Goal: Information Seeking & Learning: Learn about a topic

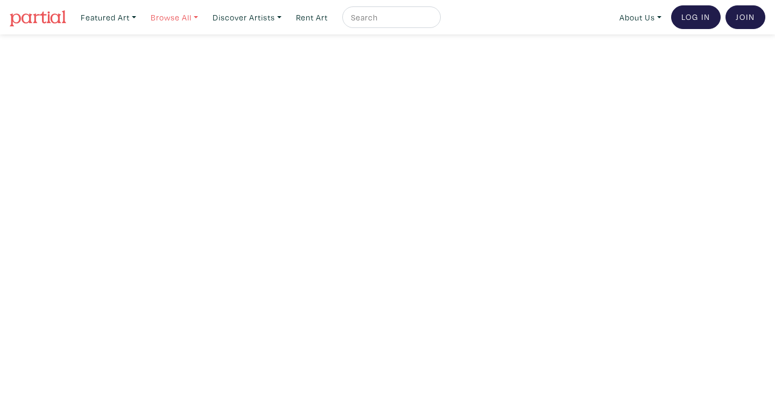
click at [141, 13] on link "Browse All" at bounding box center [108, 17] width 65 height 22
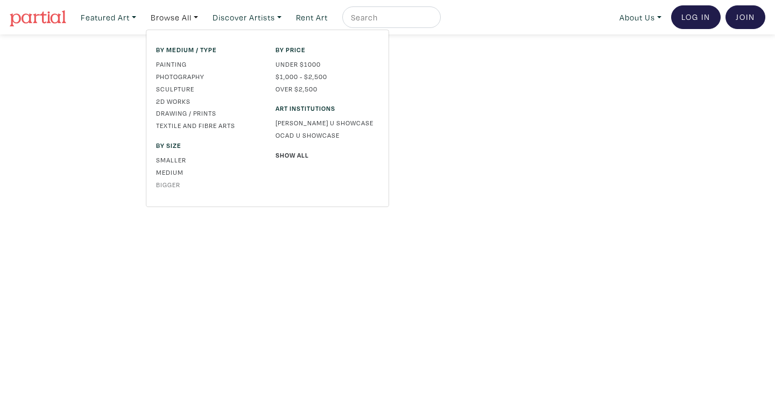
click at [173, 183] on link "Bigger" at bounding box center [207, 185] width 103 height 10
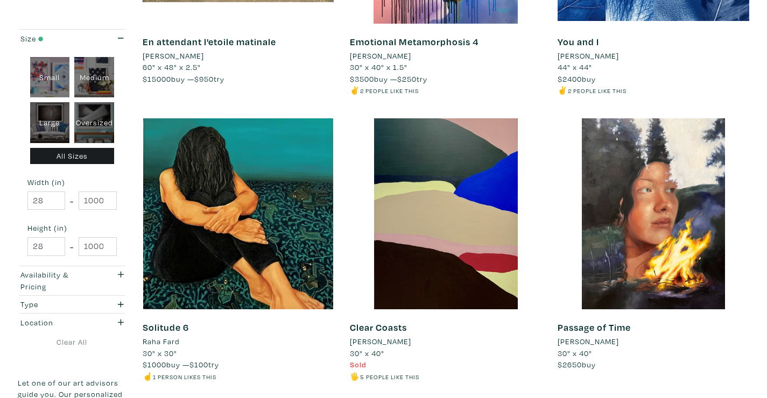
scroll to position [2077, 0]
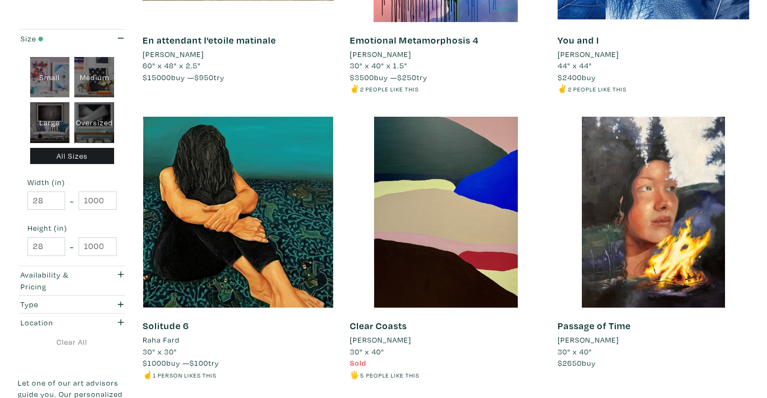
click at [91, 123] on div "Oversized" at bounding box center [94, 122] width 40 height 41
type input "48"
type input "698.5"
type input "48"
type input "927.1"
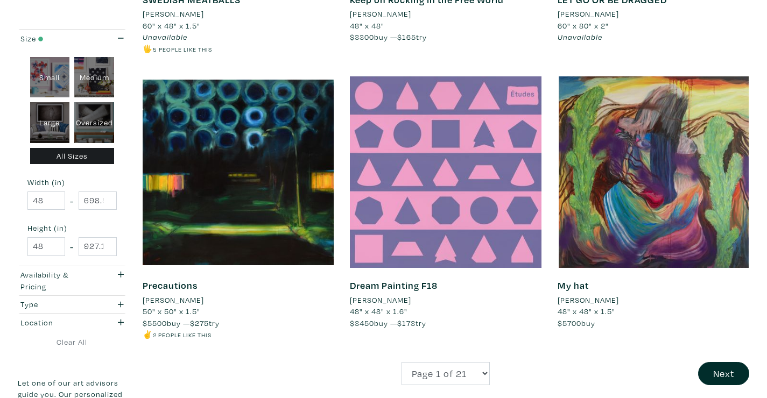
scroll to position [2135, 0]
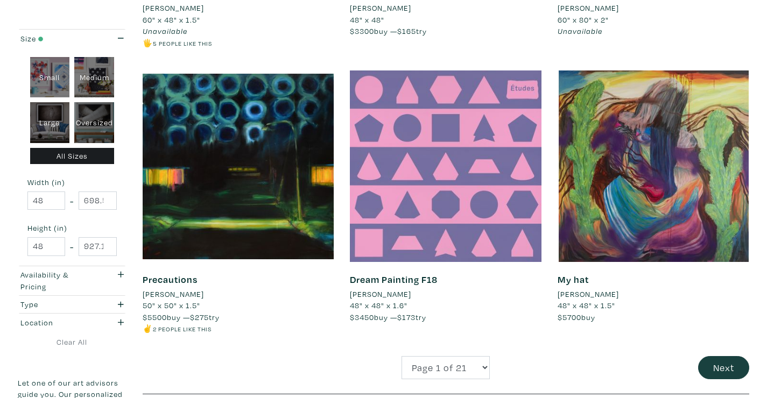
click at [717, 356] on button "Next" at bounding box center [723, 367] width 51 height 23
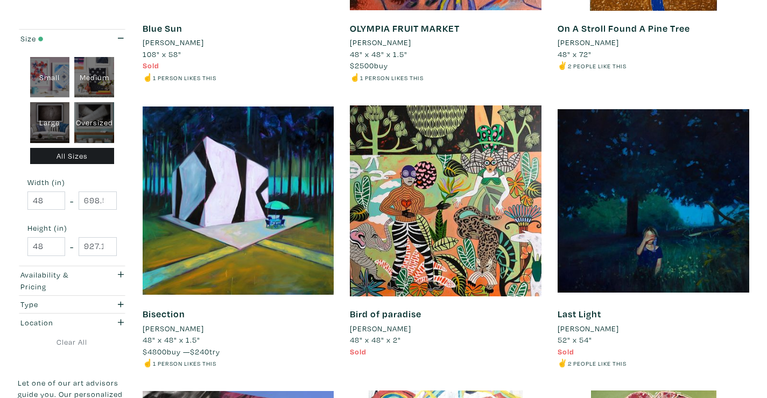
scroll to position [652, 0]
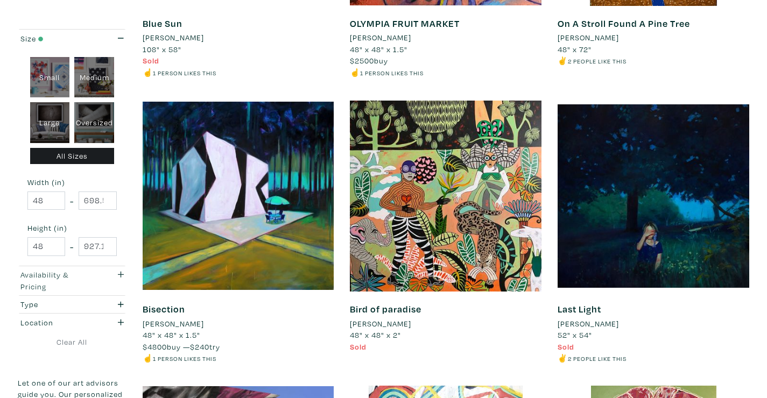
click at [124, 273] on div "button" at bounding box center [117, 280] width 30 height 23
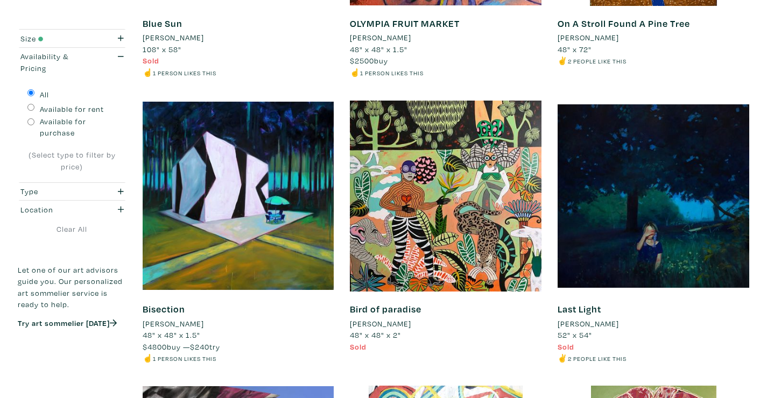
click at [94, 278] on p "Let one of our art advisors guide you. Our personalized art sommelier service i…" at bounding box center [72, 287] width 109 height 46
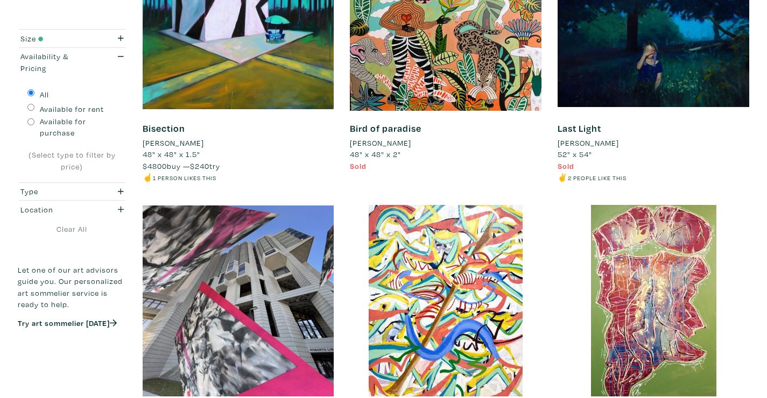
scroll to position [858, 0]
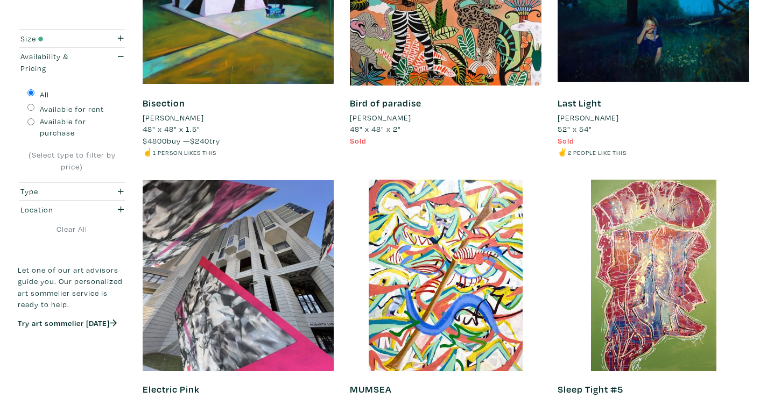
click at [30, 122] on input "Available for purchase" at bounding box center [30, 121] width 7 height 7
radio input "true"
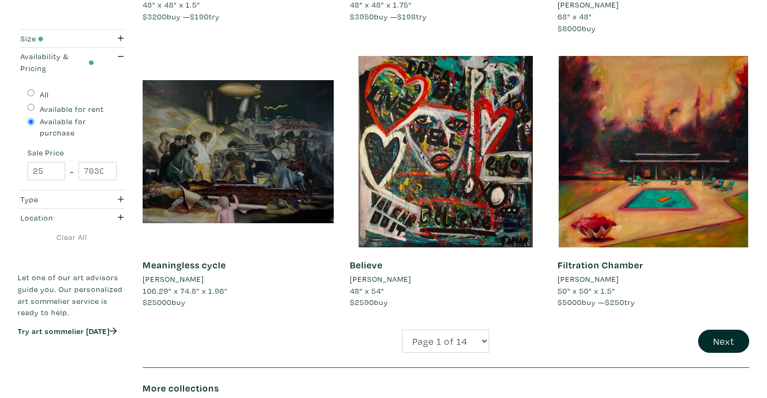
scroll to position [2168, 0]
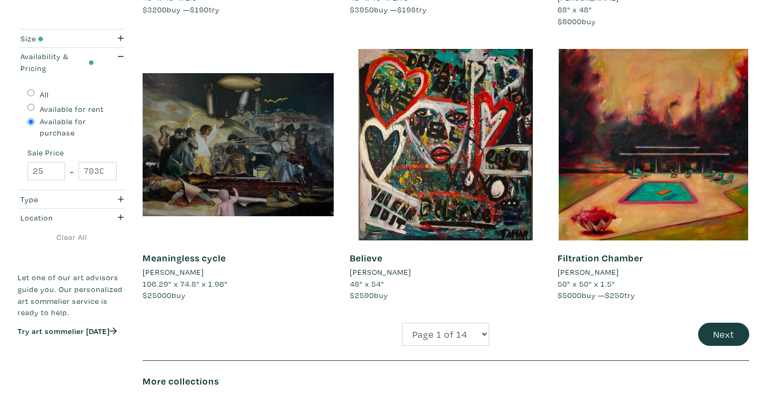
click at [718, 331] on button "Next" at bounding box center [723, 334] width 51 height 23
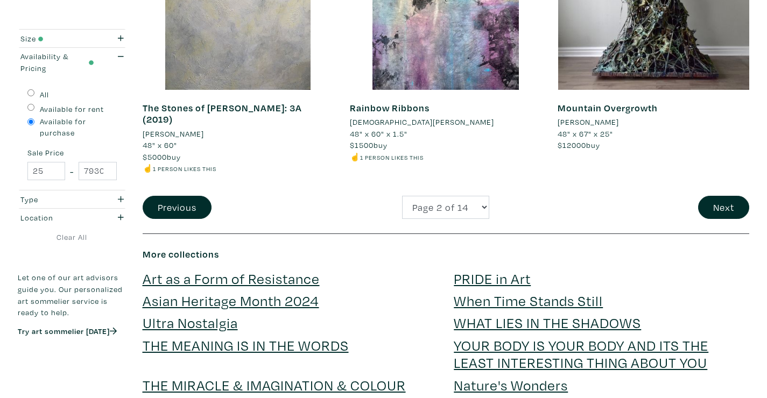
scroll to position [2299, 0]
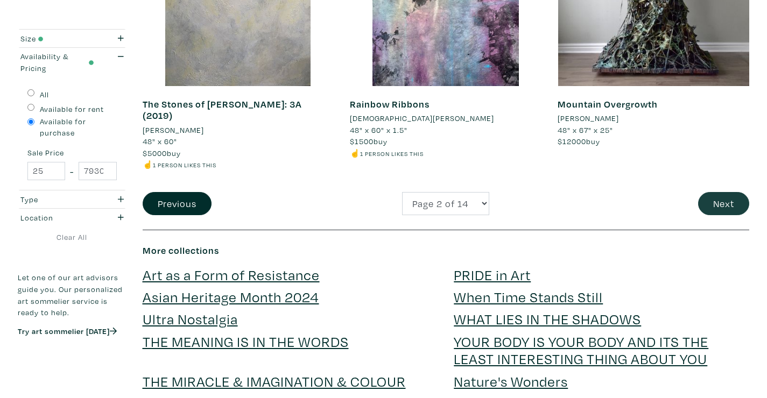
click at [721, 192] on button "Next" at bounding box center [723, 203] width 51 height 23
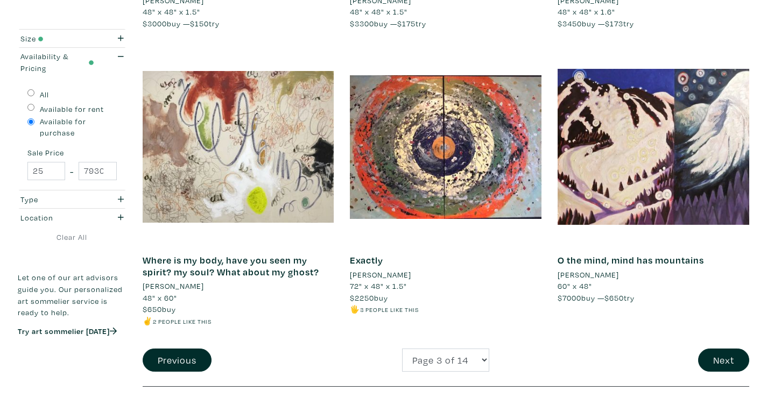
scroll to position [2156, 0]
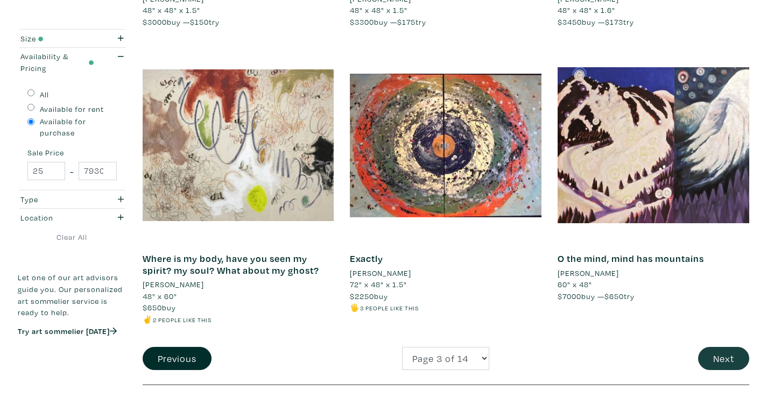
click at [724, 347] on button "Next" at bounding box center [723, 358] width 51 height 23
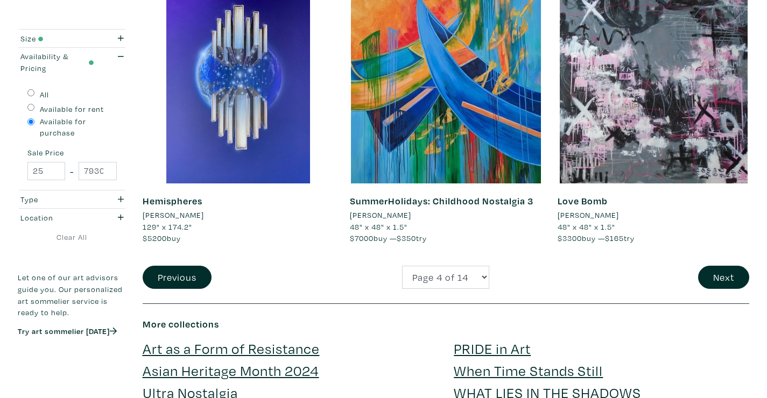
scroll to position [2278, 0]
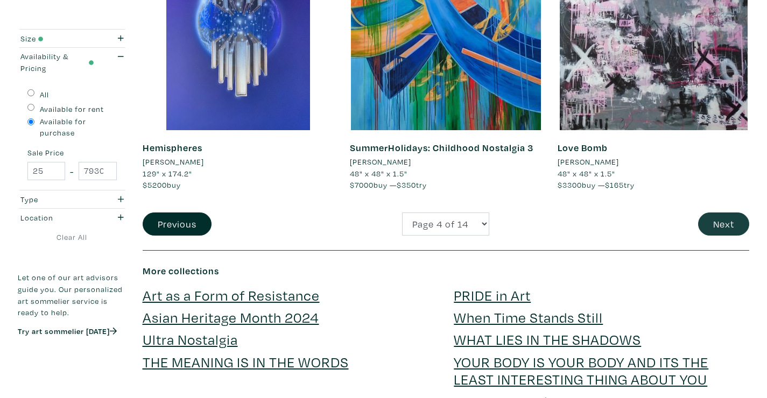
click at [726, 213] on button "Next" at bounding box center [723, 224] width 51 height 23
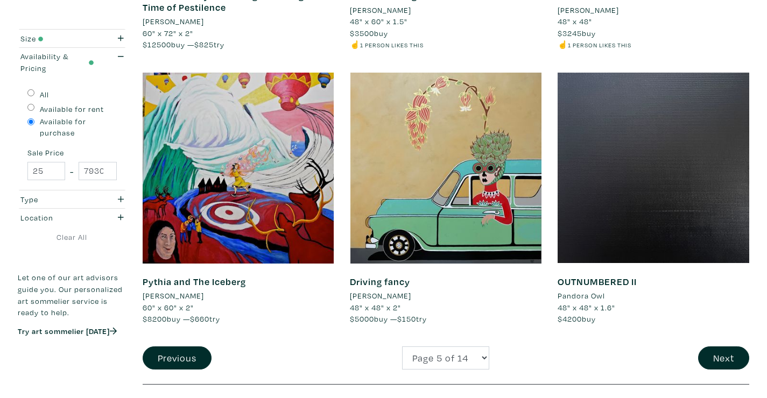
scroll to position [2131, 0]
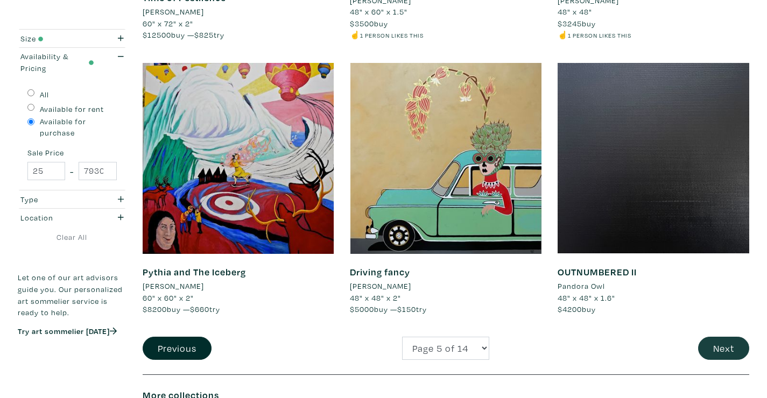
click at [721, 337] on button "Next" at bounding box center [723, 348] width 51 height 23
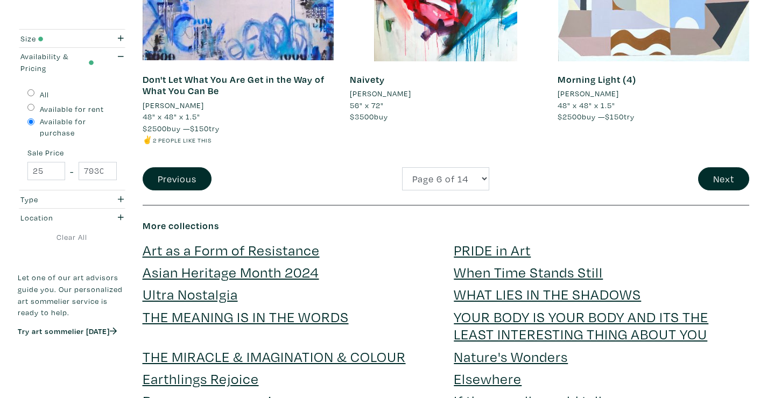
scroll to position [2324, 0]
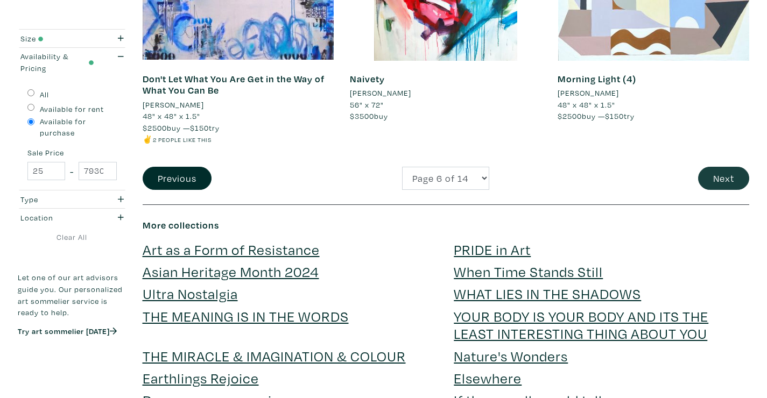
click at [723, 169] on button "Next" at bounding box center [723, 178] width 51 height 23
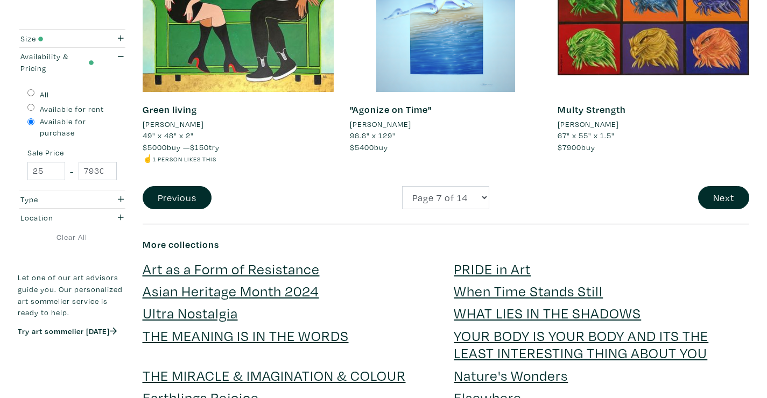
scroll to position [2307, 0]
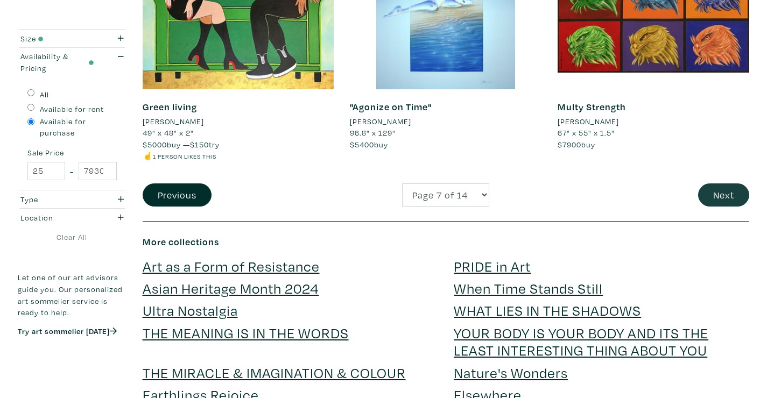
click at [723, 183] on button "Next" at bounding box center [723, 194] width 51 height 23
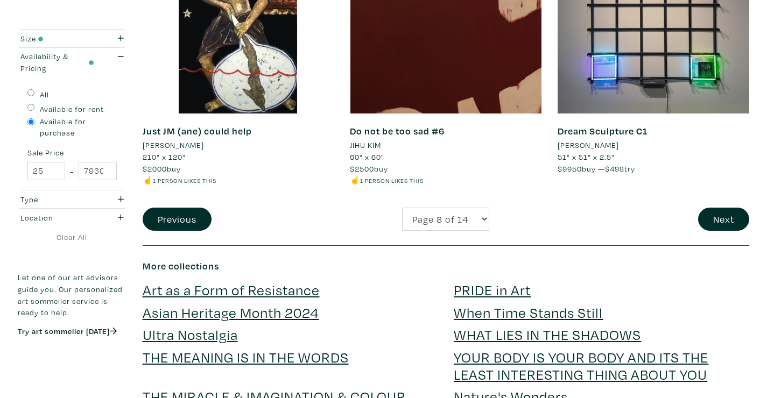
scroll to position [2264, 0]
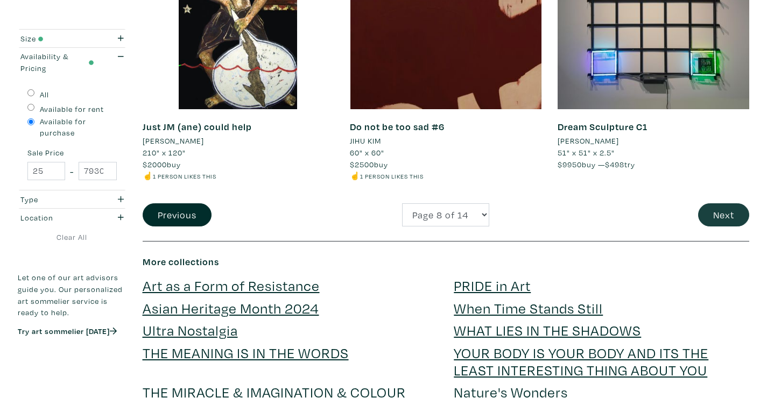
click at [719, 203] on button "Next" at bounding box center [723, 214] width 51 height 23
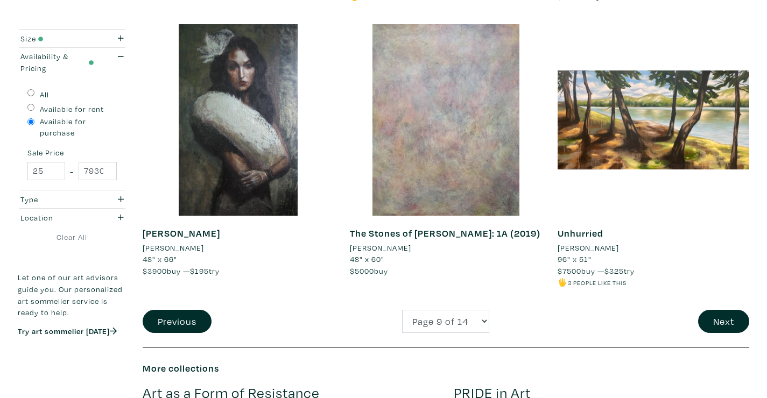
scroll to position [2162, 0]
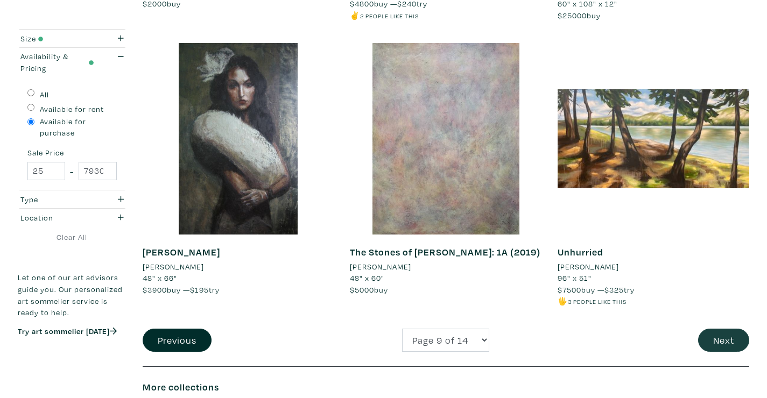
click at [711, 329] on button "Next" at bounding box center [723, 340] width 51 height 23
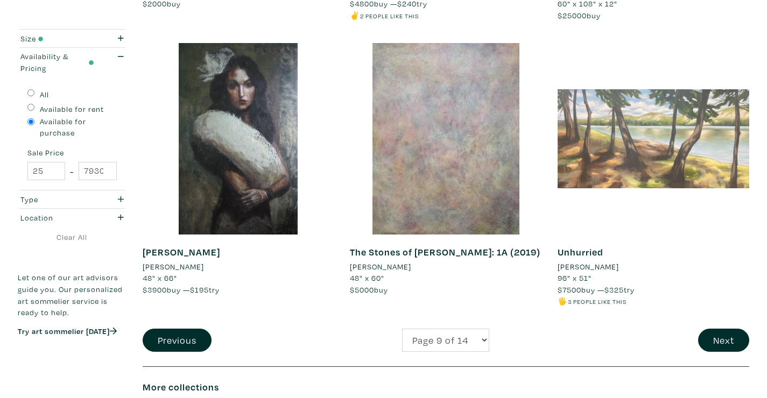
click at [703, 116] on div at bounding box center [653, 139] width 192 height 192
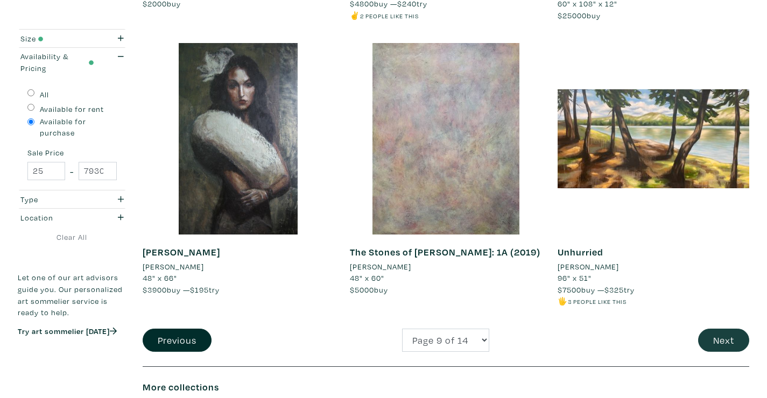
click at [715, 329] on button "Next" at bounding box center [723, 340] width 51 height 23
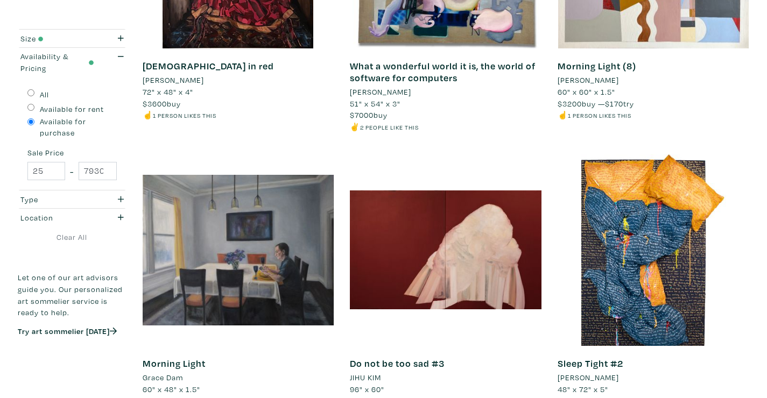
scroll to position [347, 0]
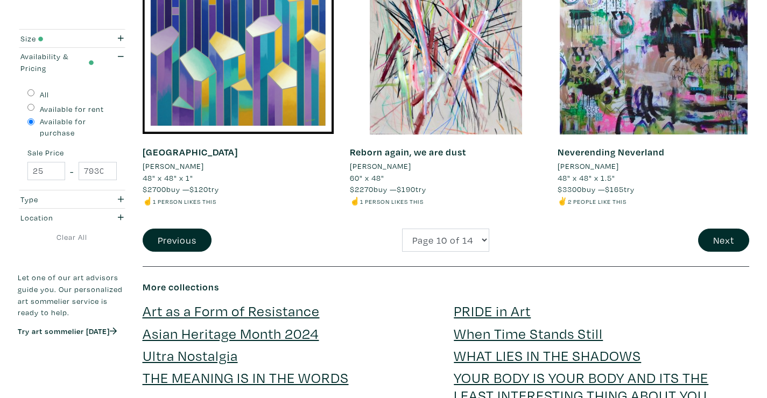
scroll to position [2275, 0]
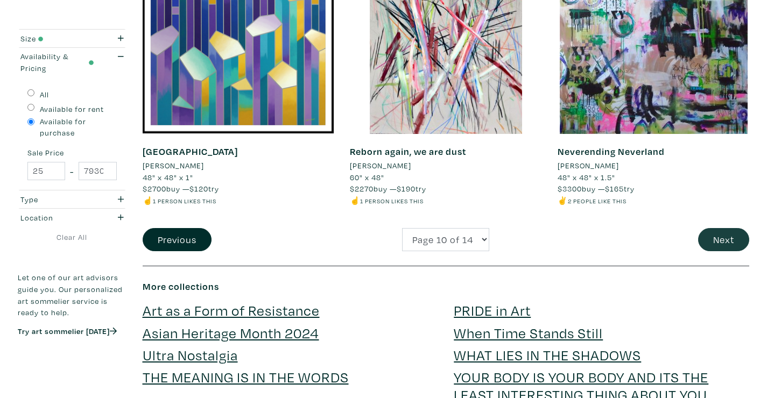
click at [714, 228] on button "Next" at bounding box center [723, 239] width 51 height 23
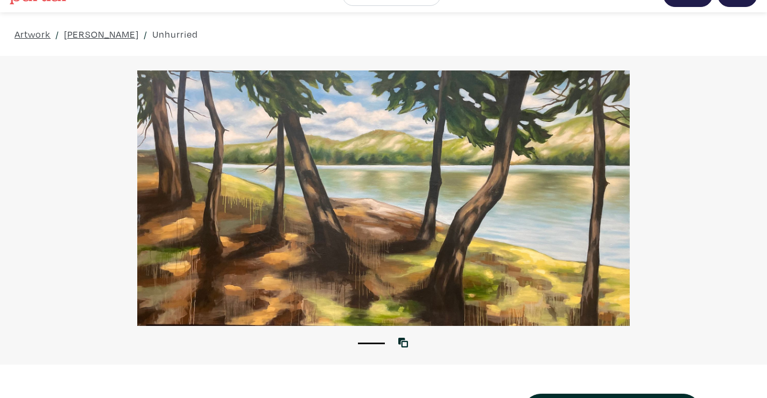
scroll to position [19, 0]
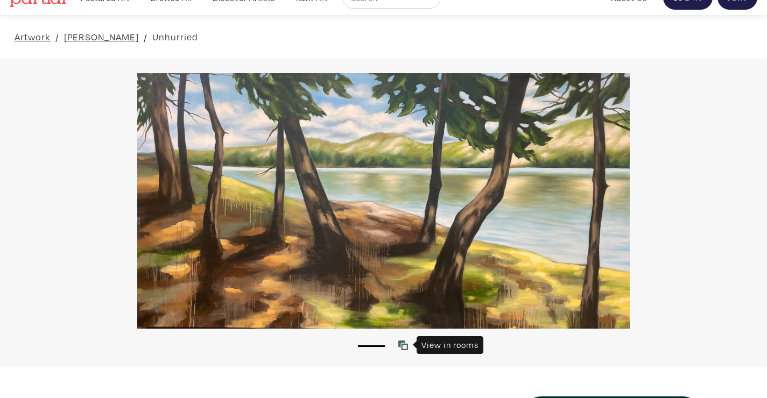
click at [402, 342] on icon at bounding box center [403, 346] width 10 height 10
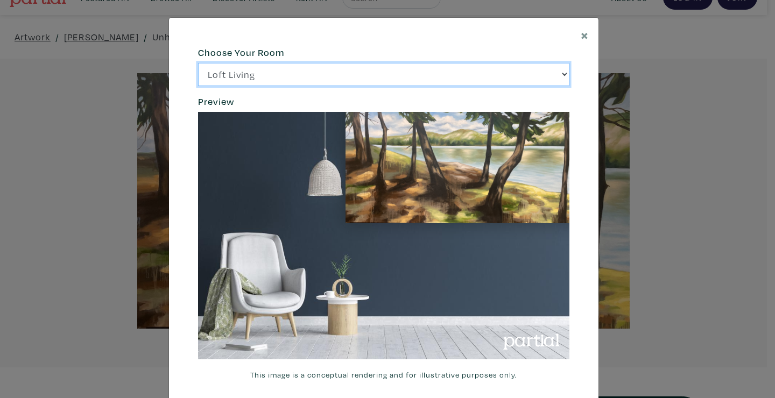
select select "/thumb/phpThumb.php?src=https%3A%2F%2Flabs.partial.gallery%2Fprojects%2Frenderi…"
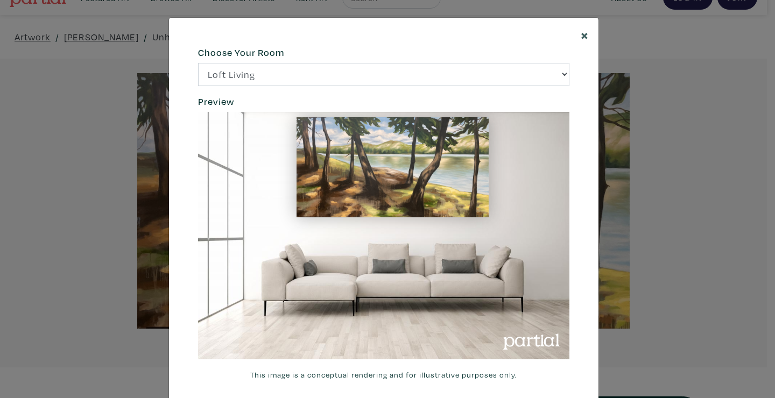
click at [581, 33] on span "×" at bounding box center [585, 34] width 8 height 19
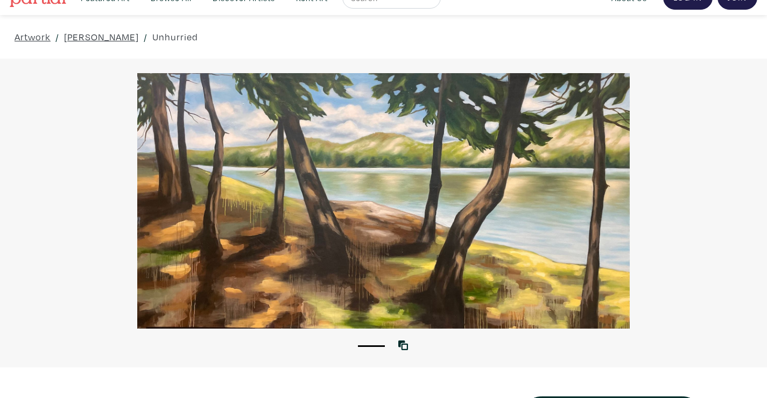
click at [686, 174] on div at bounding box center [383, 201] width 767 height 256
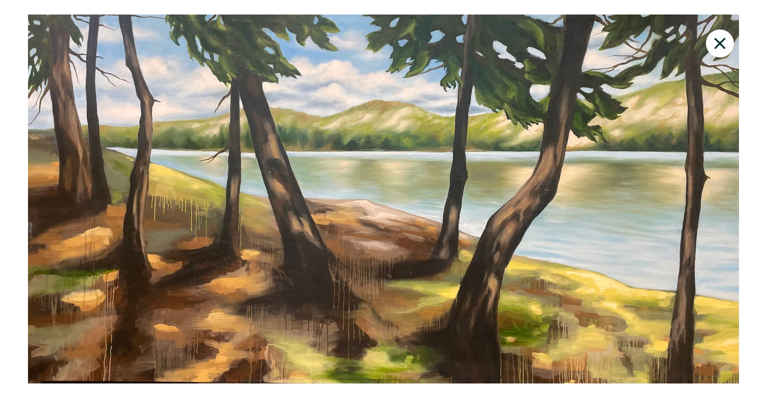
click at [718, 42] on icon at bounding box center [719, 43] width 11 height 11
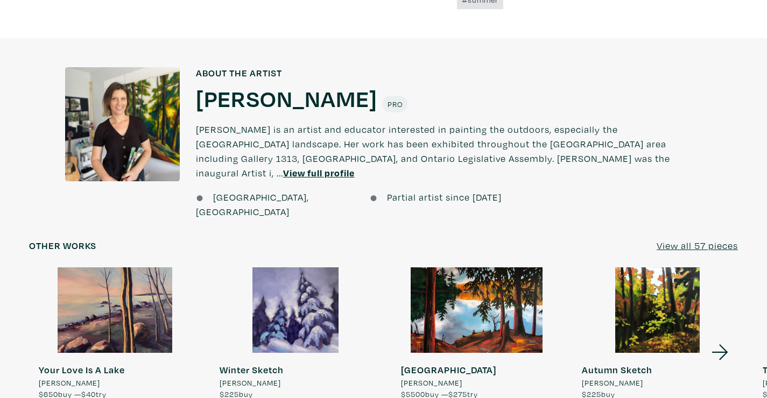
scroll to position [844, 0]
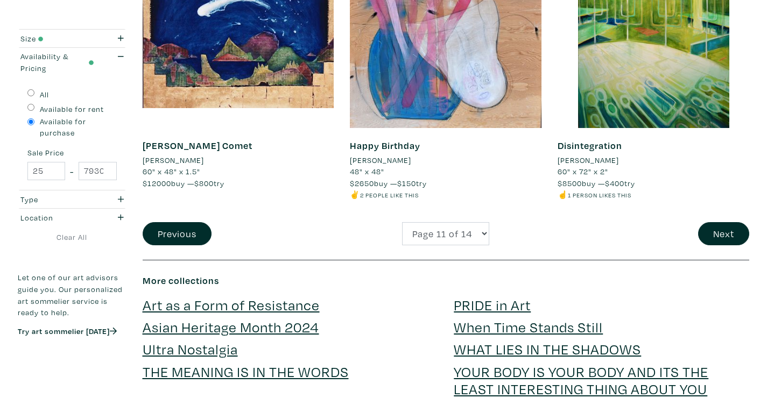
scroll to position [2291, 0]
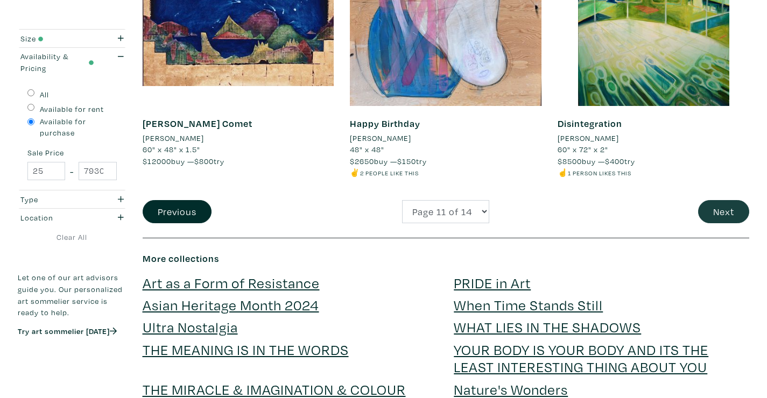
click at [735, 200] on button "Next" at bounding box center [723, 211] width 51 height 23
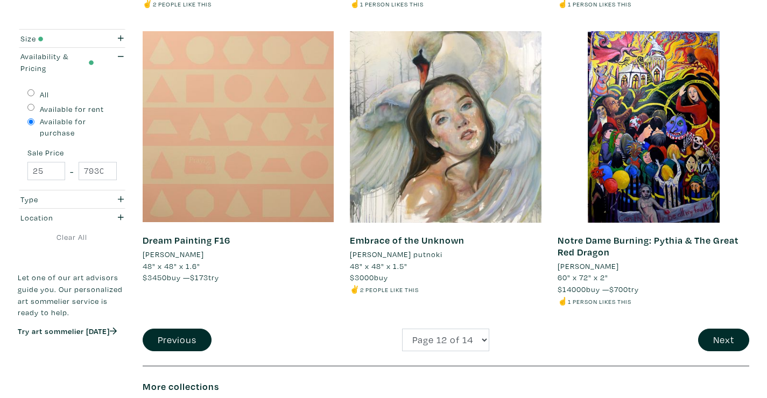
scroll to position [2192, 0]
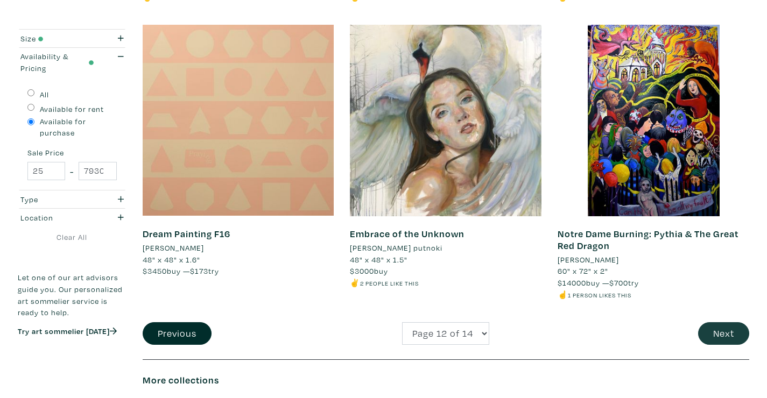
click at [723, 322] on button "Next" at bounding box center [723, 333] width 51 height 23
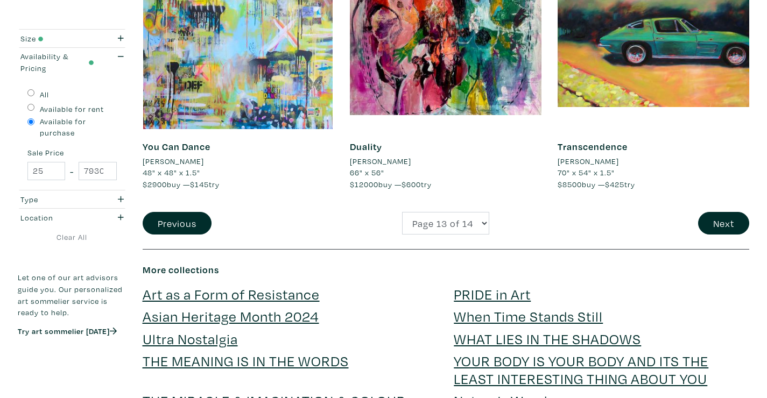
scroll to position [2279, 0]
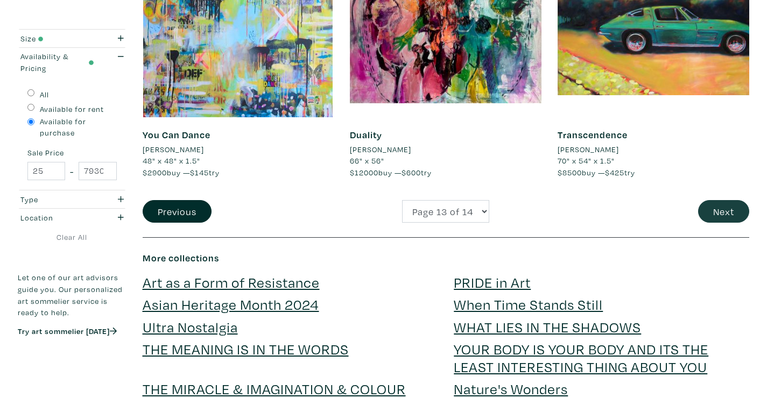
click at [725, 200] on button "Next" at bounding box center [723, 211] width 51 height 23
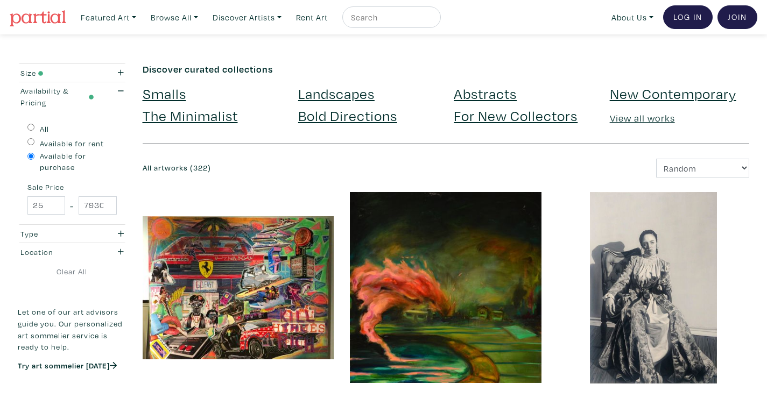
click at [39, 20] on img at bounding box center [38, 18] width 57 height 16
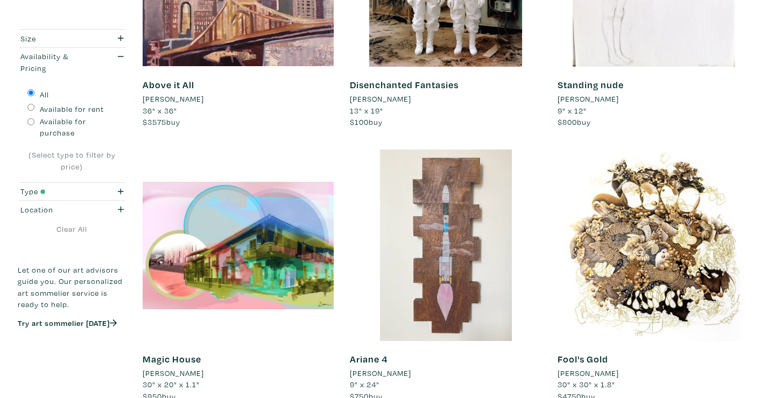
scroll to position [1478, 0]
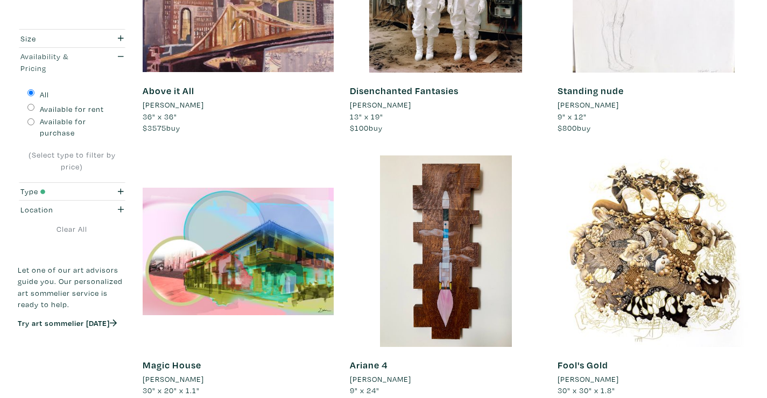
click at [119, 54] on icon "button" at bounding box center [121, 57] width 6 height 8
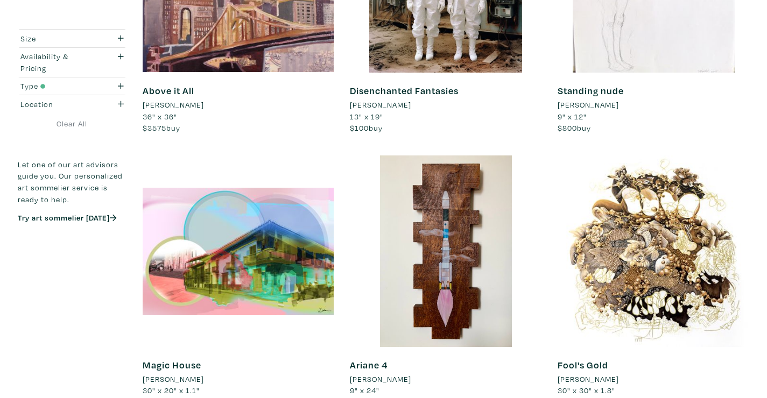
click at [119, 86] on icon "button" at bounding box center [121, 86] width 6 height 8
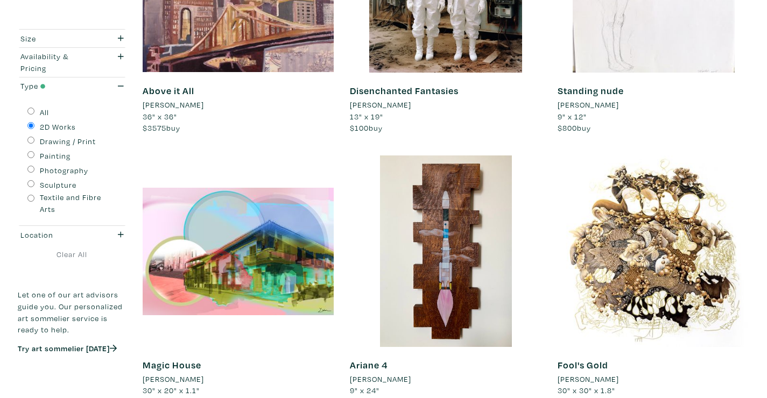
click at [30, 195] on input "Textile and Fibre Arts" at bounding box center [30, 198] width 7 height 7
radio input "true"
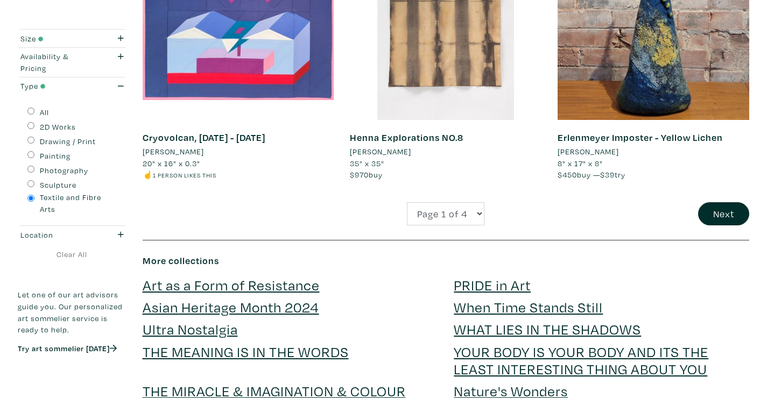
scroll to position [2233, 0]
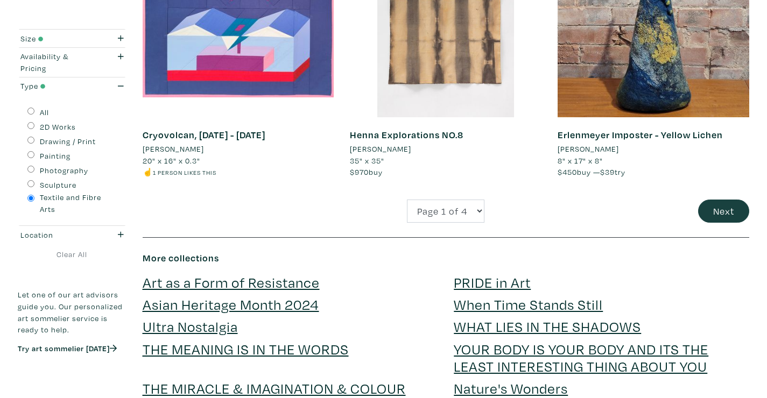
click at [715, 200] on button "Next" at bounding box center [723, 211] width 51 height 23
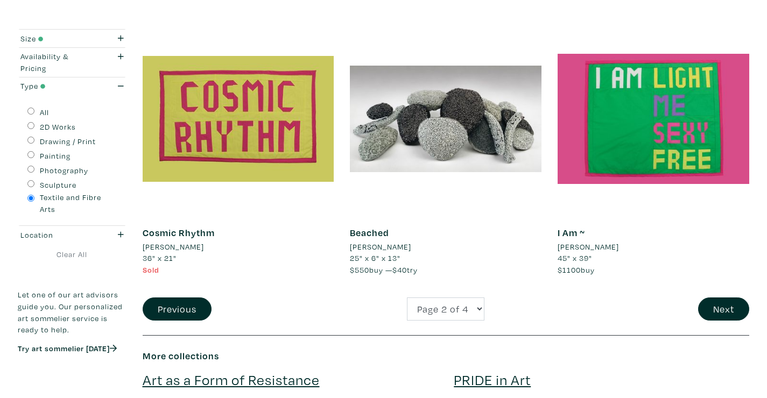
scroll to position [2171, 0]
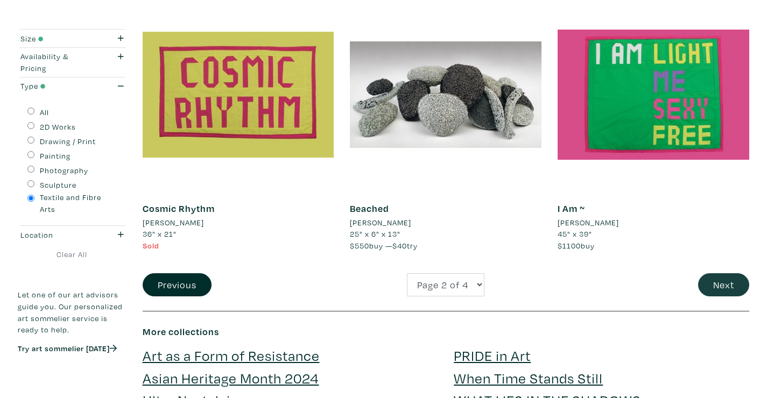
click at [728, 273] on button "Next" at bounding box center [723, 284] width 51 height 23
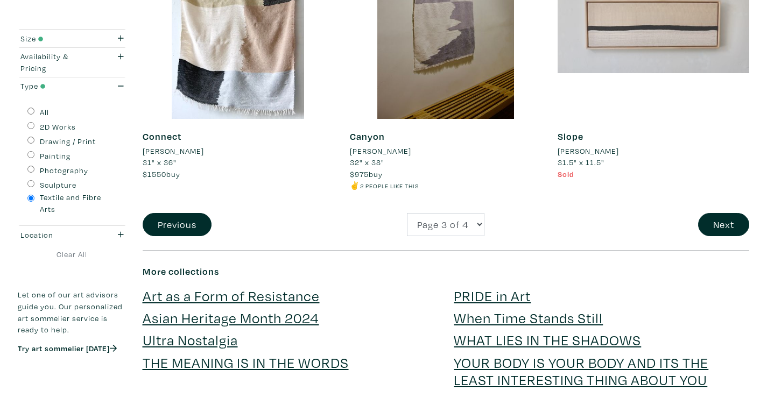
scroll to position [2246, 0]
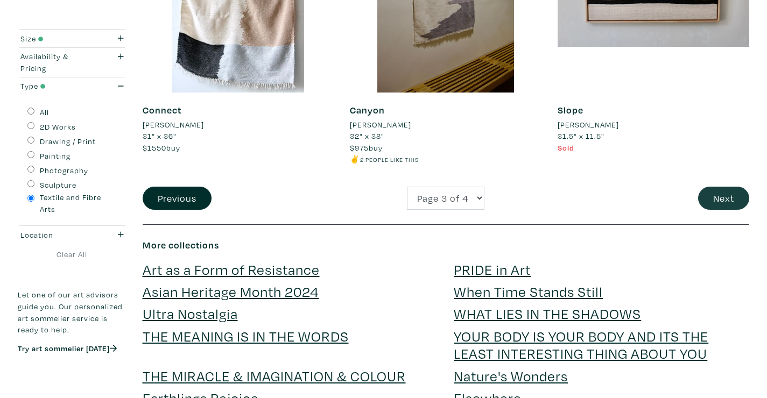
click at [706, 187] on button "Next" at bounding box center [723, 198] width 51 height 23
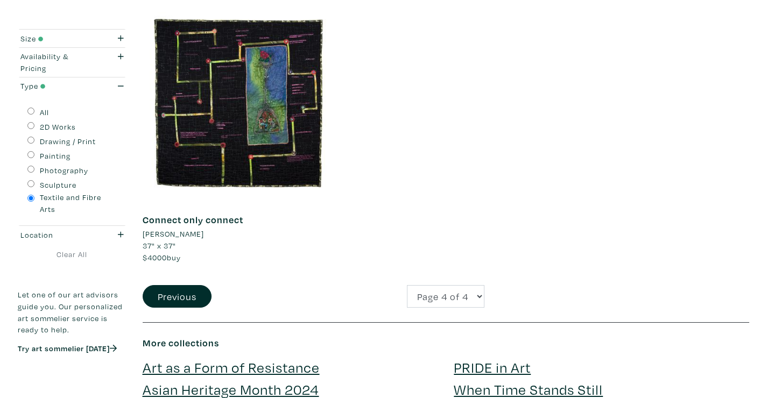
scroll to position [1346, 0]
